Goal: Information Seeking & Learning: Find specific fact

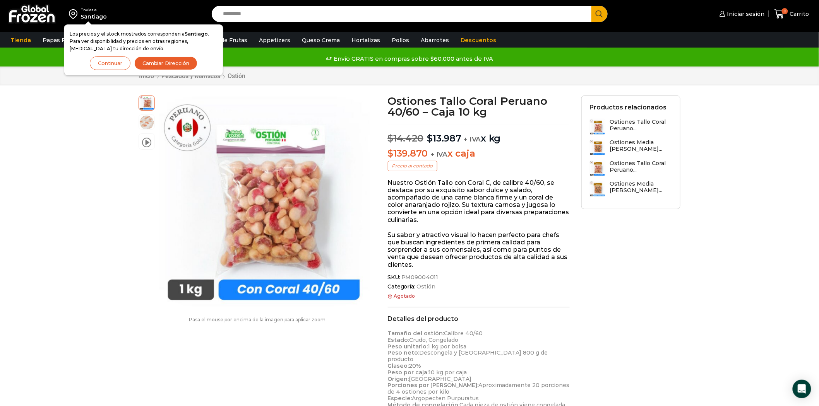
click at [248, 9] on input "Search input" at bounding box center [403, 14] width 368 height 16
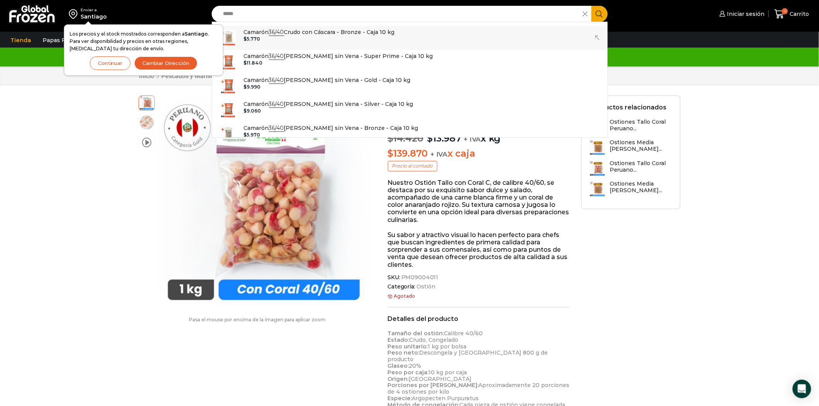
type input "*****"
click at [281, 12] on input "*****" at bounding box center [398, 14] width 359 height 16
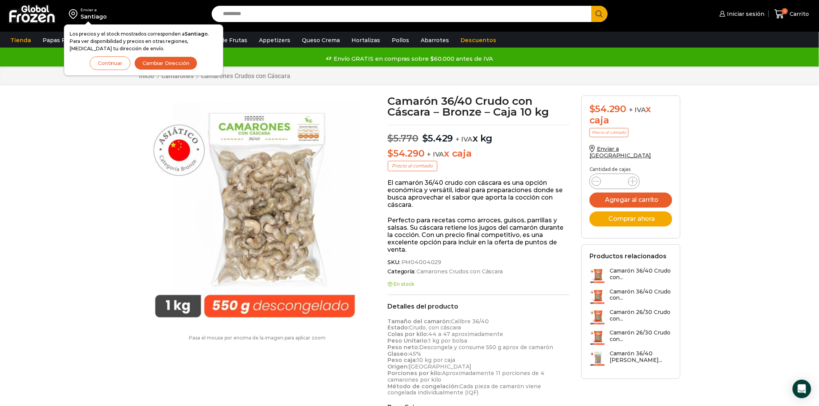
scroll to position [43, 0]
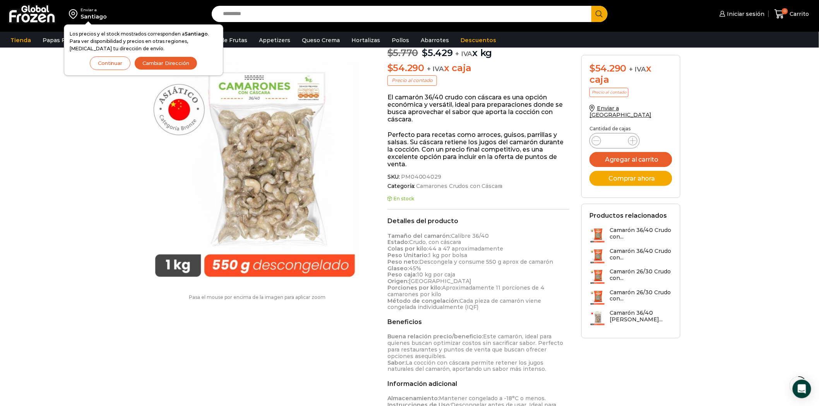
click at [748, 89] on div "Enviar a [GEOGRAPHIC_DATA] Los precios y el stock mostrados corresponden a [GEO…" at bounding box center [409, 408] width 819 height 988
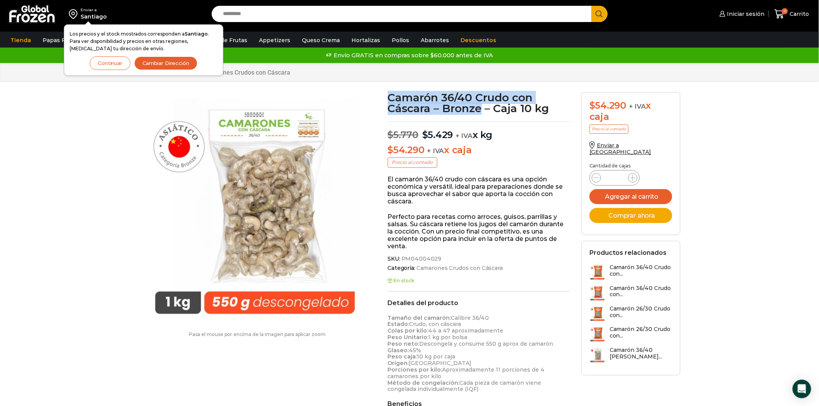
drag, startPoint x: 388, startPoint y: 97, endPoint x: 480, endPoint y: 111, distance: 92.4
click at [480, 111] on h1 "Camarón 36/40 Crudo con Cáscara – Bronze – Caja 10 kg" at bounding box center [479, 103] width 182 height 22
copy h1 "Camarón 36/40 Crudo con Cáscara – Bronze"
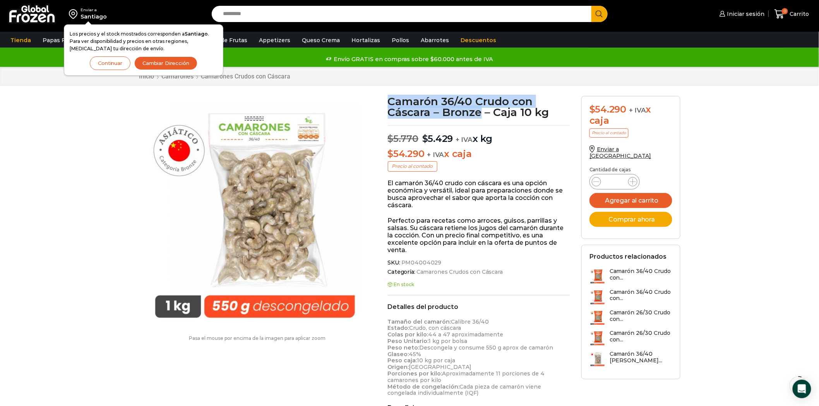
scroll to position [43, 0]
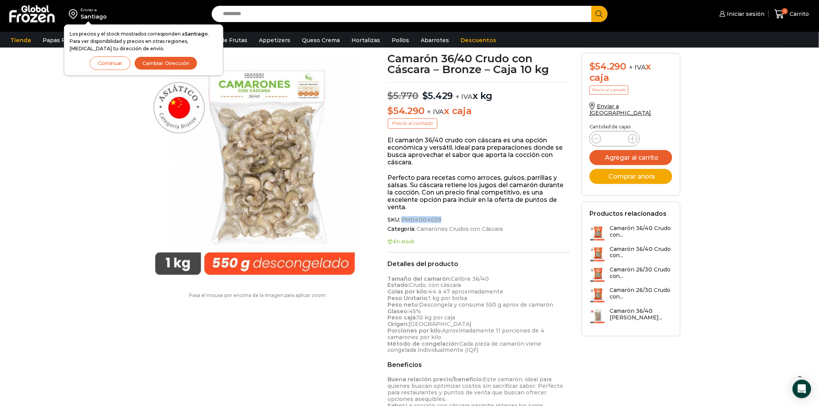
drag, startPoint x: 402, startPoint y: 219, endPoint x: 436, endPoint y: 222, distance: 34.6
click at [436, 222] on span "PM04004029" at bounding box center [420, 220] width 41 height 7
copy span "PM04004029"
